Goal: Task Accomplishment & Management: Manage account settings

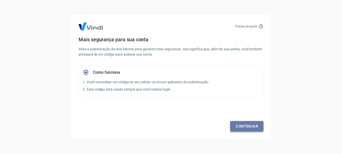
click at [243, 125] on link "Continuar" at bounding box center [246, 126] width 33 height 11
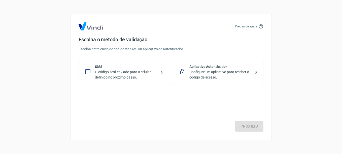
click at [217, 72] on p "Configure um aplicativo para receber o código de acesso." at bounding box center [220, 74] width 62 height 11
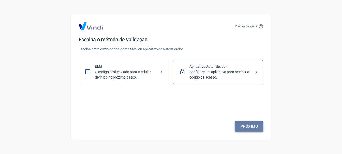
click at [242, 126] on link "Próximo" at bounding box center [249, 126] width 28 height 11
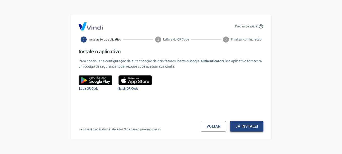
click at [250, 128] on button "Já instalei" at bounding box center [246, 126] width 33 height 11
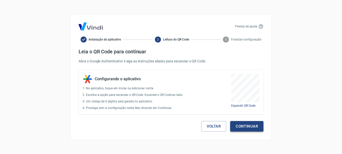
click at [251, 127] on button "Continuar" at bounding box center [246, 126] width 33 height 11
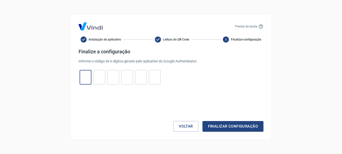
click at [88, 75] on input "tel" at bounding box center [86, 77] width 12 height 11
type input "0"
type input "7"
type input "1"
type input "8"
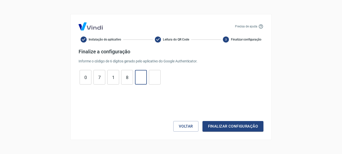
type input "1"
type input "2"
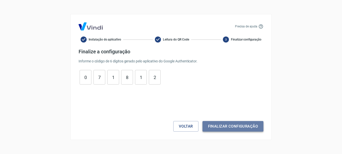
click at [231, 124] on button "Finalizar configuração" at bounding box center [232, 126] width 61 height 11
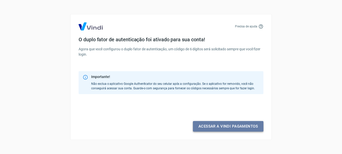
click at [230, 128] on link "Acessar a Vindi pagamentos" at bounding box center [228, 126] width 70 height 11
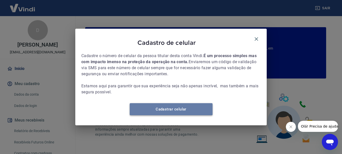
click at [179, 111] on link "Cadastrar celular" at bounding box center [171, 109] width 83 height 12
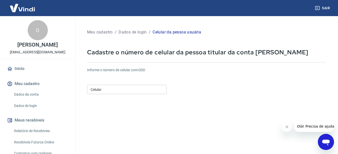
click at [132, 87] on input "Celular" at bounding box center [127, 89] width 80 height 9
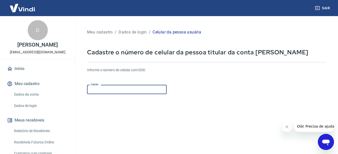
type input "(19) 97144-3789"
click at [208, 106] on form "Informe o número de celular com DDD Celular (19) 97144-3789 Celular Continuar C…" at bounding box center [206, 136] width 239 height 147
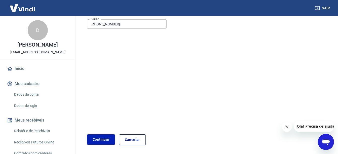
scroll to position [67, 0]
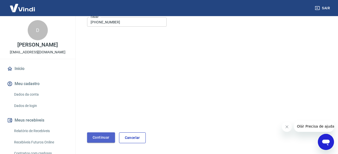
click at [95, 137] on button "Continuar" at bounding box center [101, 137] width 28 height 10
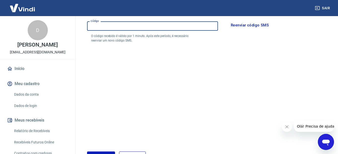
click at [110, 29] on input "Código" at bounding box center [152, 25] width 131 height 9
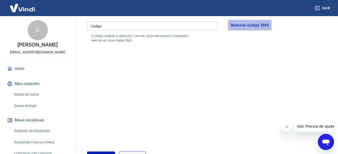
click at [238, 26] on button "Reenviar código SMS" at bounding box center [250, 25] width 44 height 11
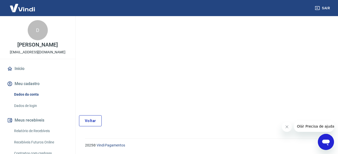
scroll to position [59, 0]
click at [95, 119] on link "Voltar" at bounding box center [90, 120] width 23 height 11
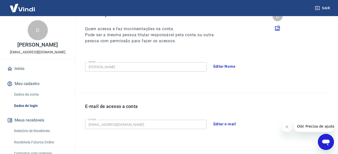
scroll to position [151, 0]
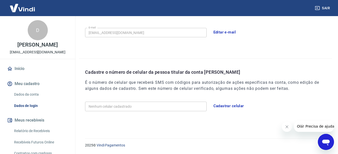
drag, startPoint x: 71, startPoint y: 91, endPoint x: 70, endPoint y: 111, distance: 20.1
click at [70, 111] on div "Início Meu cadastro Dados da conta Dados de login Meus recebíveis Relatório de …" at bounding box center [37, 131] width 75 height 137
click at [223, 107] on button "Cadastrar celular" at bounding box center [229, 106] width 36 height 11
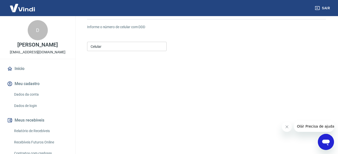
scroll to position [44, 0]
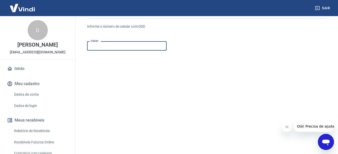
click at [146, 43] on input "Celular" at bounding box center [127, 45] width 80 height 9
type input "(19) 97144-3789"
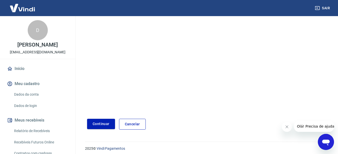
scroll to position [84, 0]
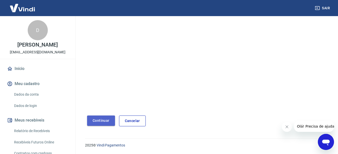
click at [97, 123] on button "Continuar" at bounding box center [101, 121] width 28 height 10
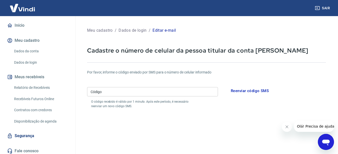
scroll to position [46, 0]
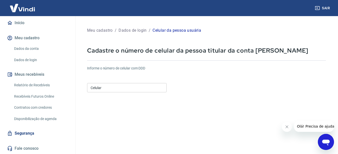
scroll to position [84, 0]
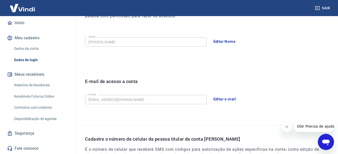
scroll to position [151, 0]
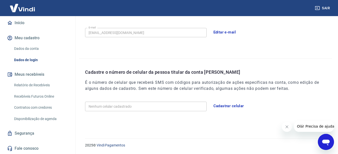
scroll to position [59, 0]
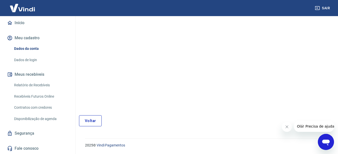
scroll to position [67, 0]
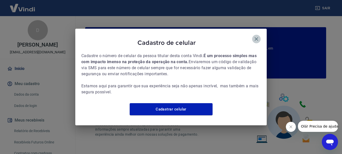
click at [256, 37] on icon "button" at bounding box center [256, 39] width 4 height 4
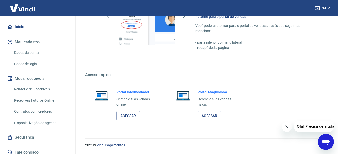
scroll to position [46, 0]
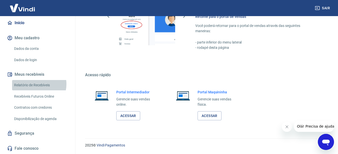
click at [35, 84] on link "Relatório de Recebíveis" at bounding box center [40, 85] width 57 height 10
